Goal: Find specific page/section: Find specific page/section

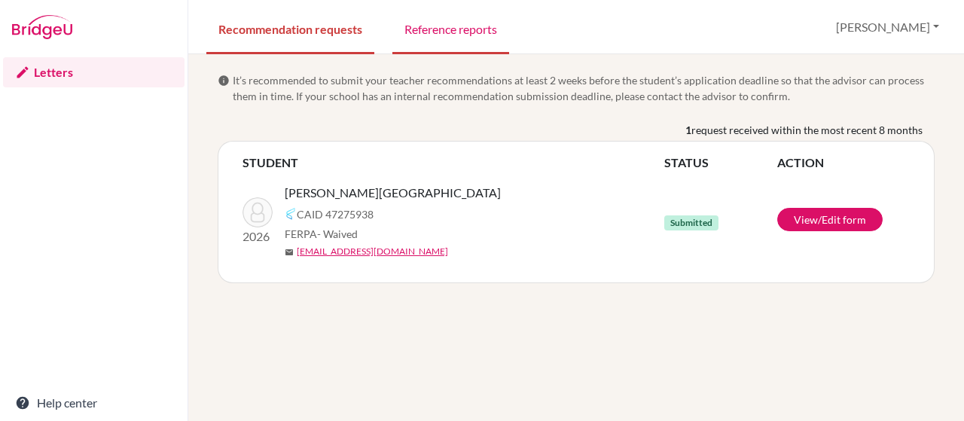
click at [465, 26] on link "Reference reports" at bounding box center [450, 28] width 117 height 52
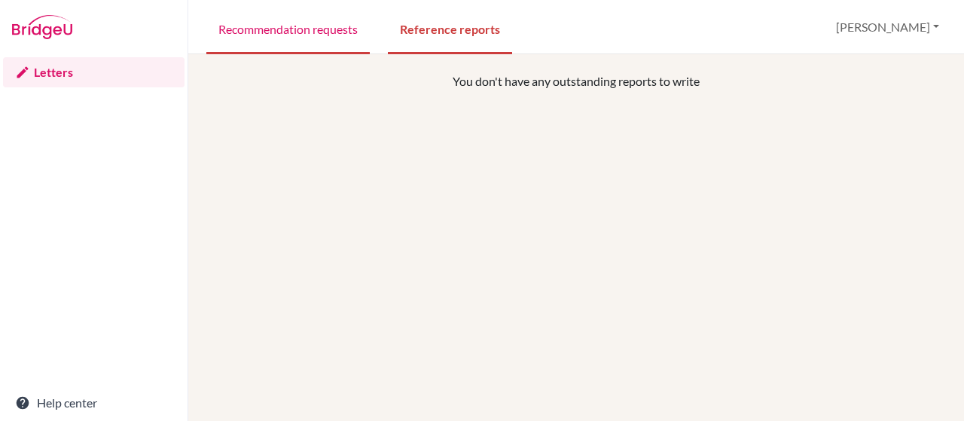
click at [276, 26] on link "Recommendation requests" at bounding box center [287, 28] width 163 height 52
